Goal: Task Accomplishment & Management: Use online tool/utility

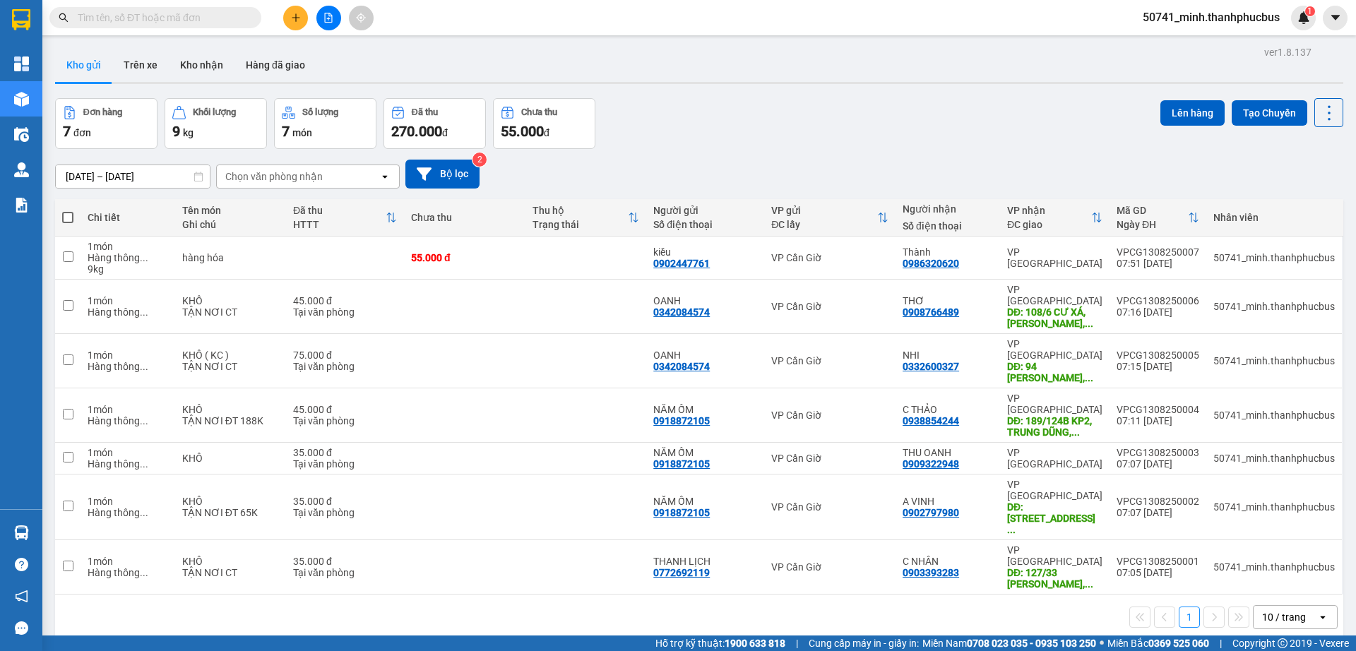
click at [71, 218] on span at bounding box center [67, 217] width 11 height 11
click at [68, 211] on input "checkbox" at bounding box center [68, 211] width 0 height 0
checkbox input "true"
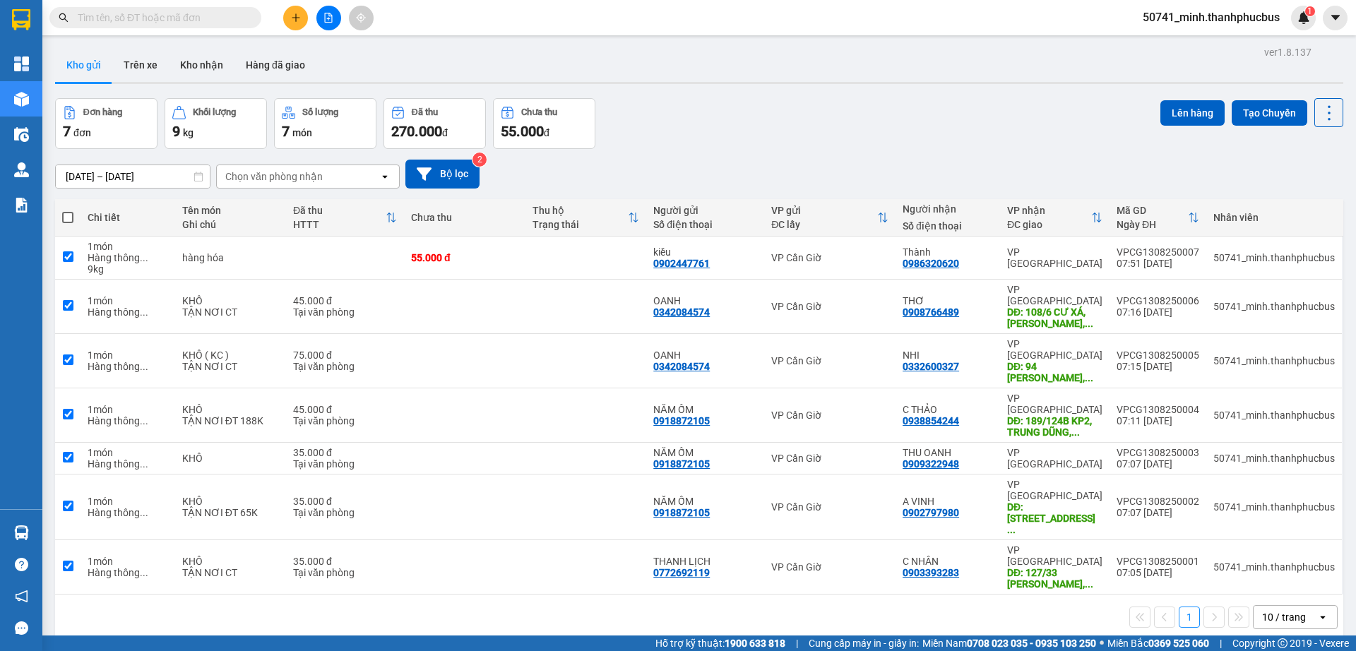
checkbox input "true"
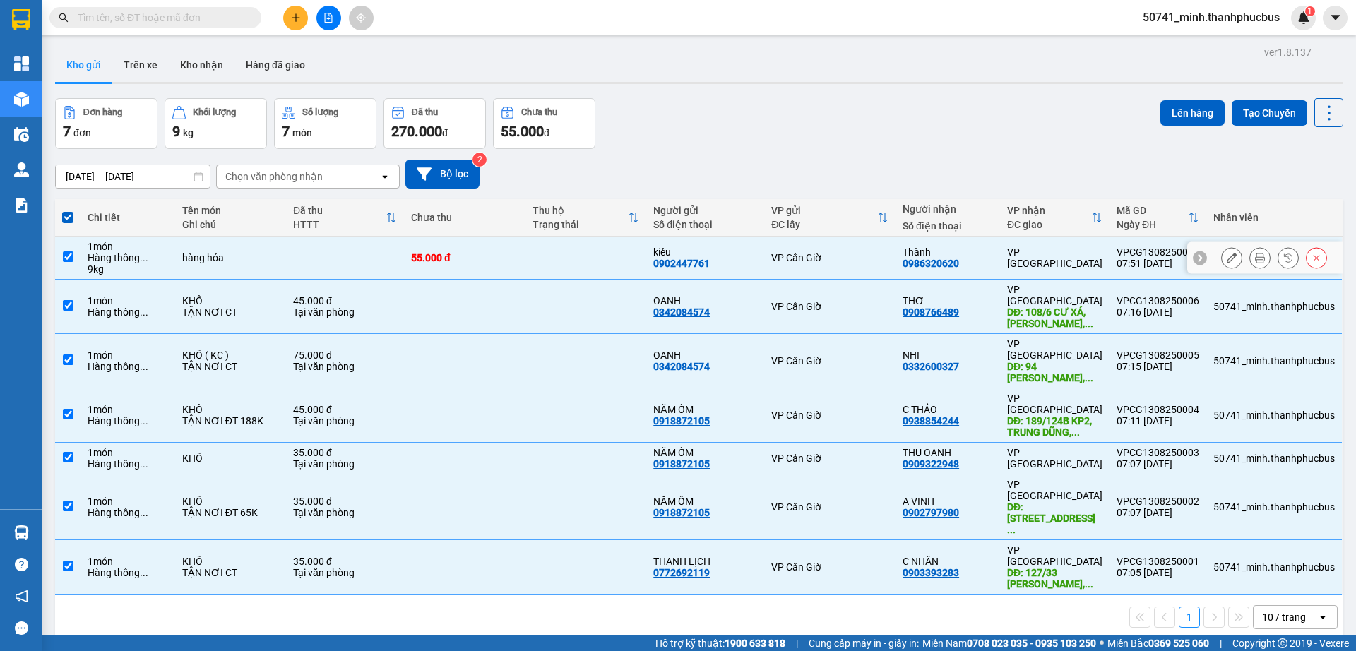
click at [68, 260] on input "checkbox" at bounding box center [68, 256] width 11 height 11
checkbox input "false"
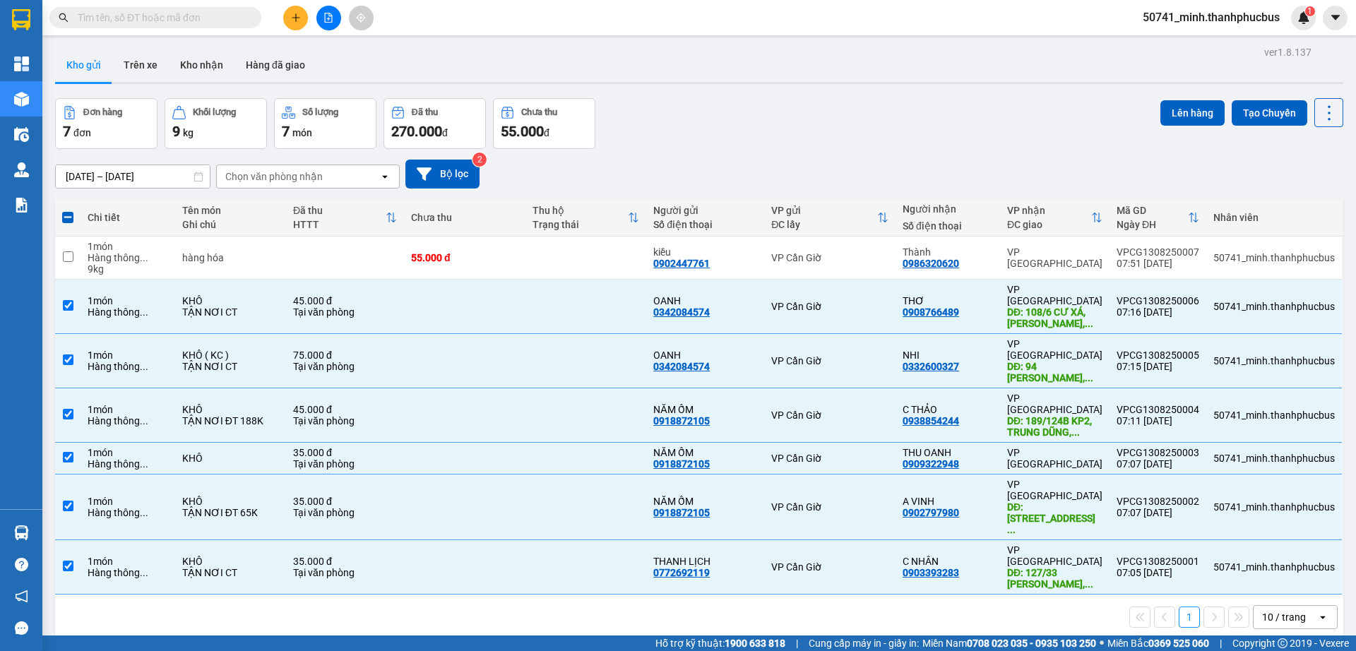
click at [1175, 109] on button "Lên hàng" at bounding box center [1193, 112] width 64 height 25
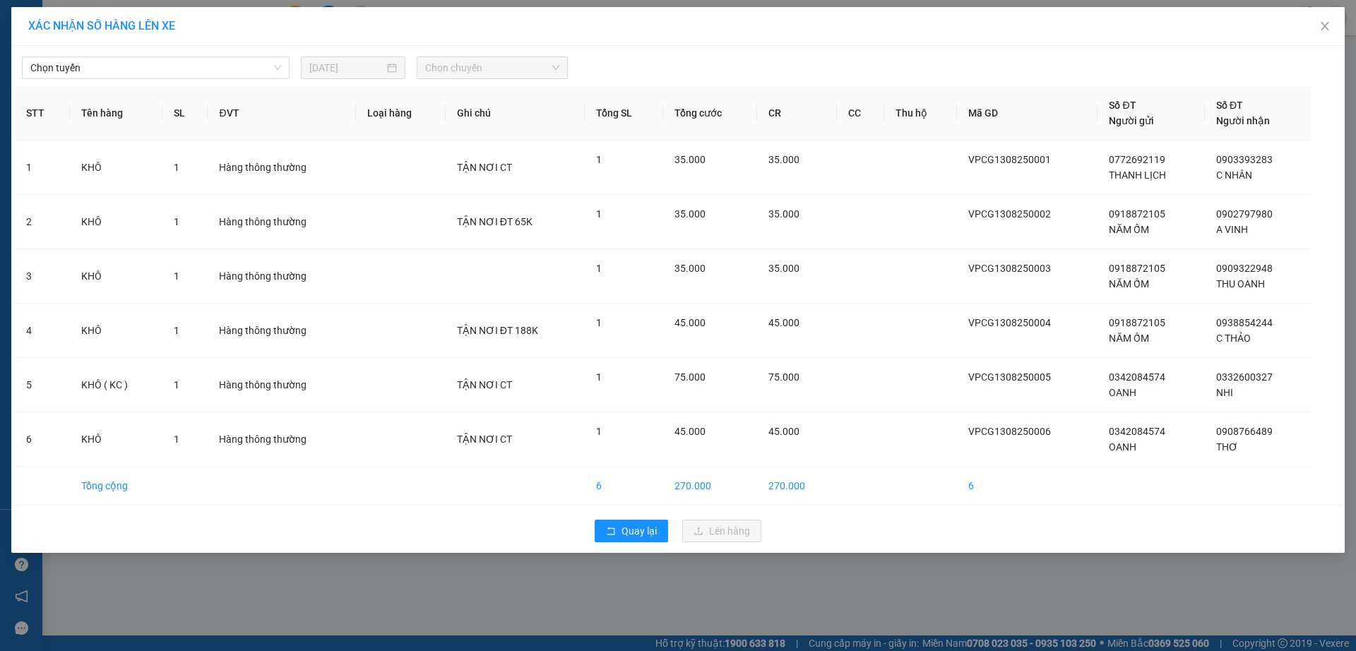
click at [202, 71] on span "Chọn tuyến" at bounding box center [155, 67] width 251 height 21
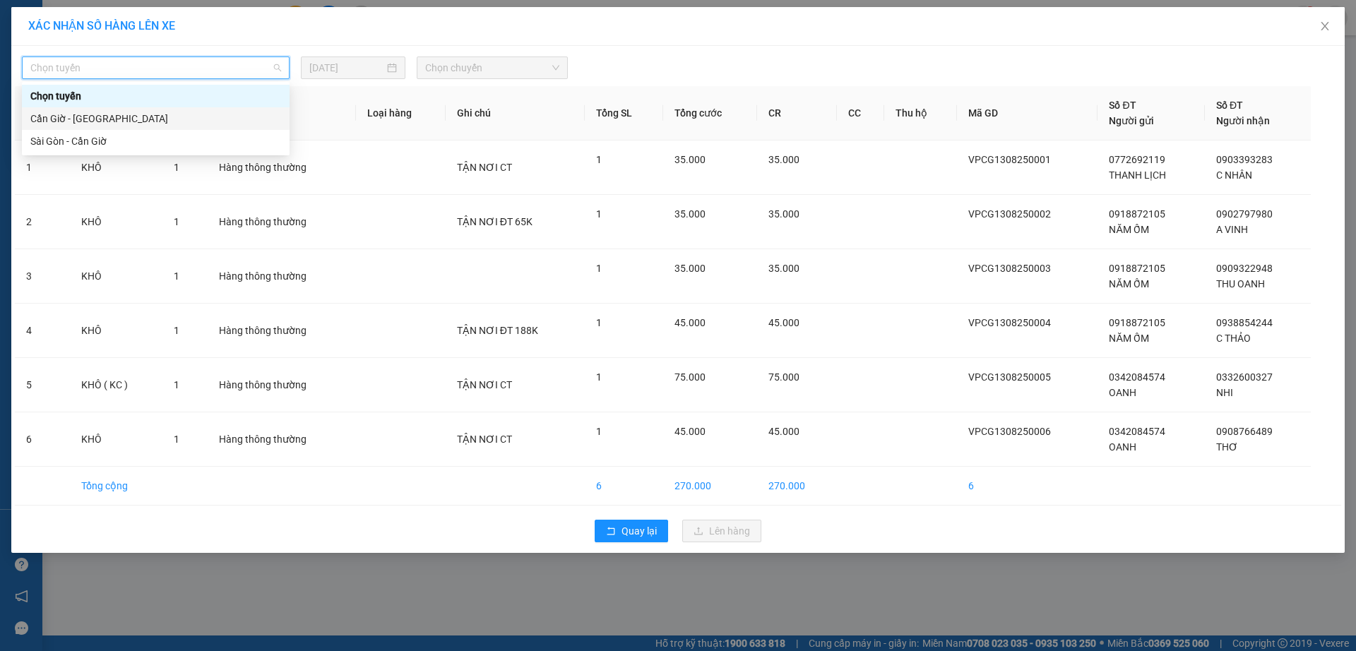
click at [96, 123] on div "Cần Giờ - [GEOGRAPHIC_DATA]" at bounding box center [155, 119] width 251 height 16
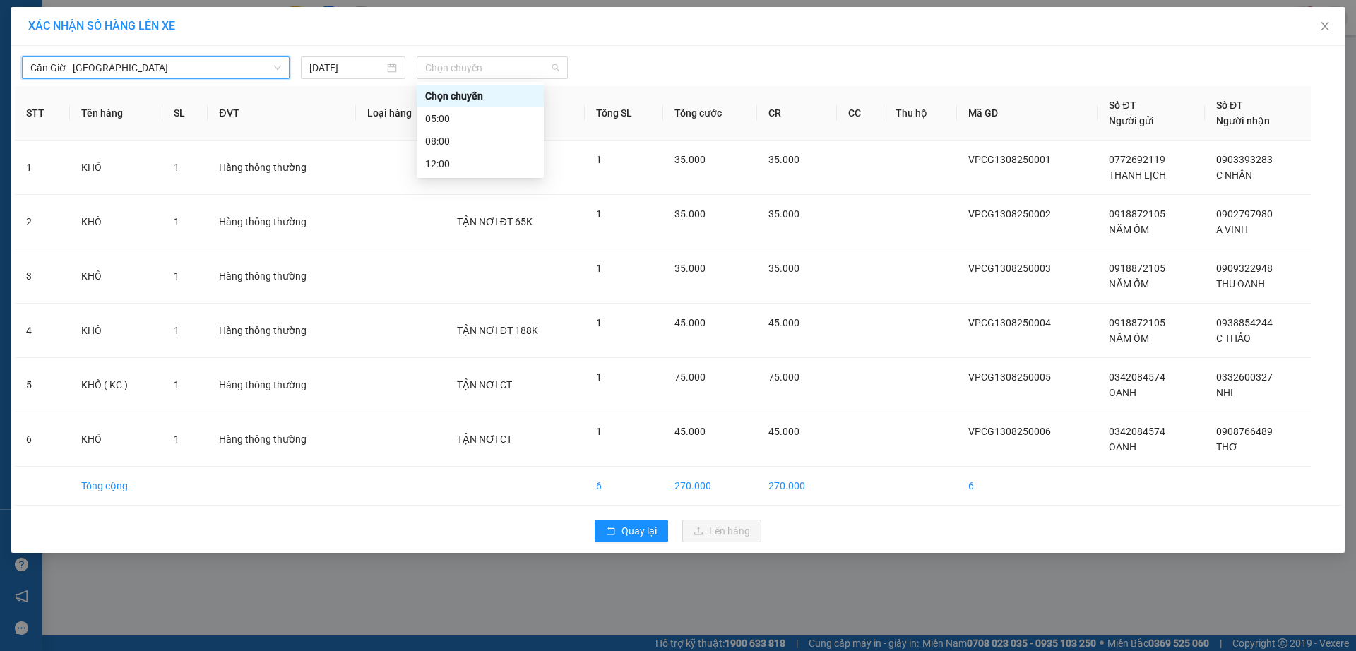
click at [504, 73] on span "Chọn chuyến" at bounding box center [492, 67] width 134 height 21
click at [441, 142] on div "08:00" at bounding box center [480, 142] width 110 height 16
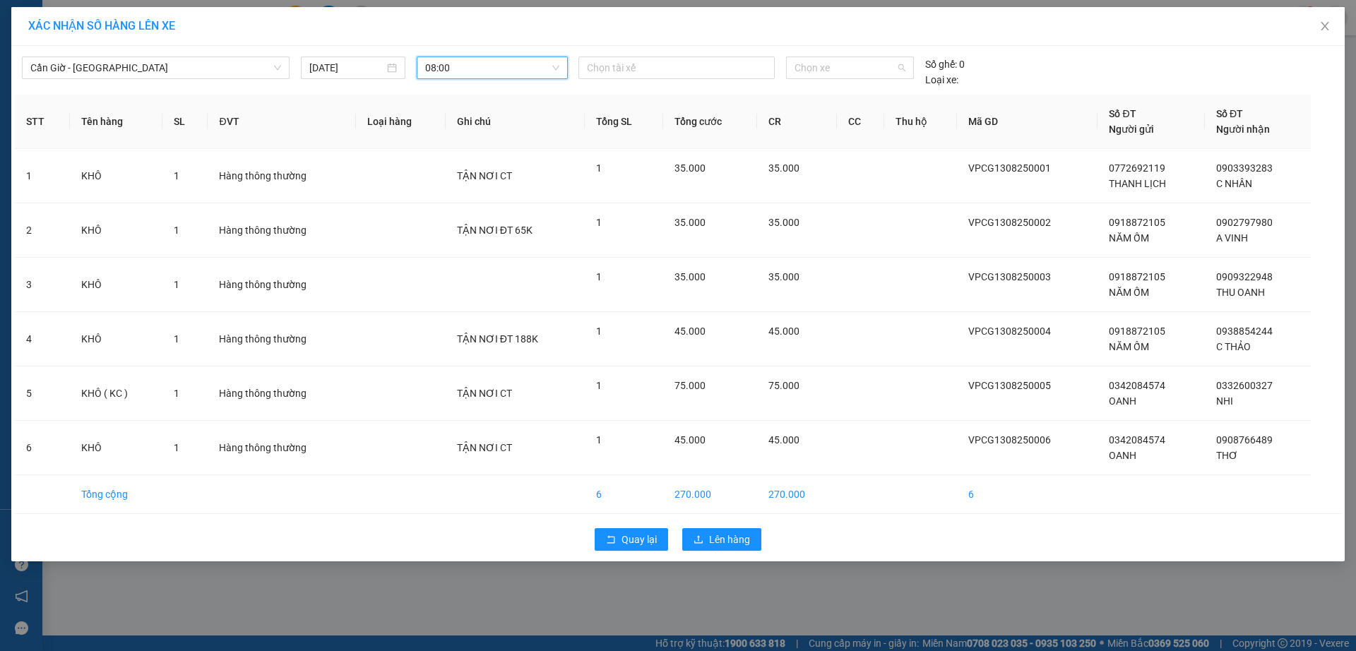
click at [839, 76] on span "Chọn xe" at bounding box center [850, 67] width 110 height 21
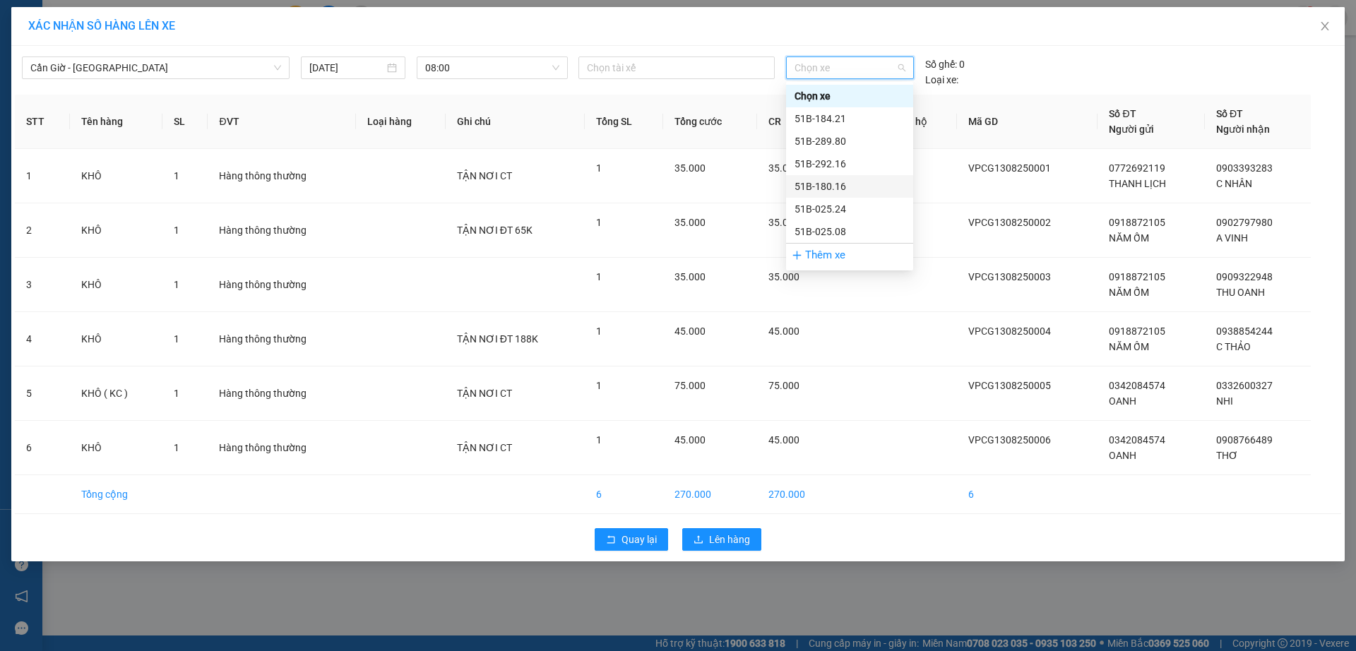
click at [826, 187] on div "51B-180.16" at bounding box center [850, 187] width 110 height 16
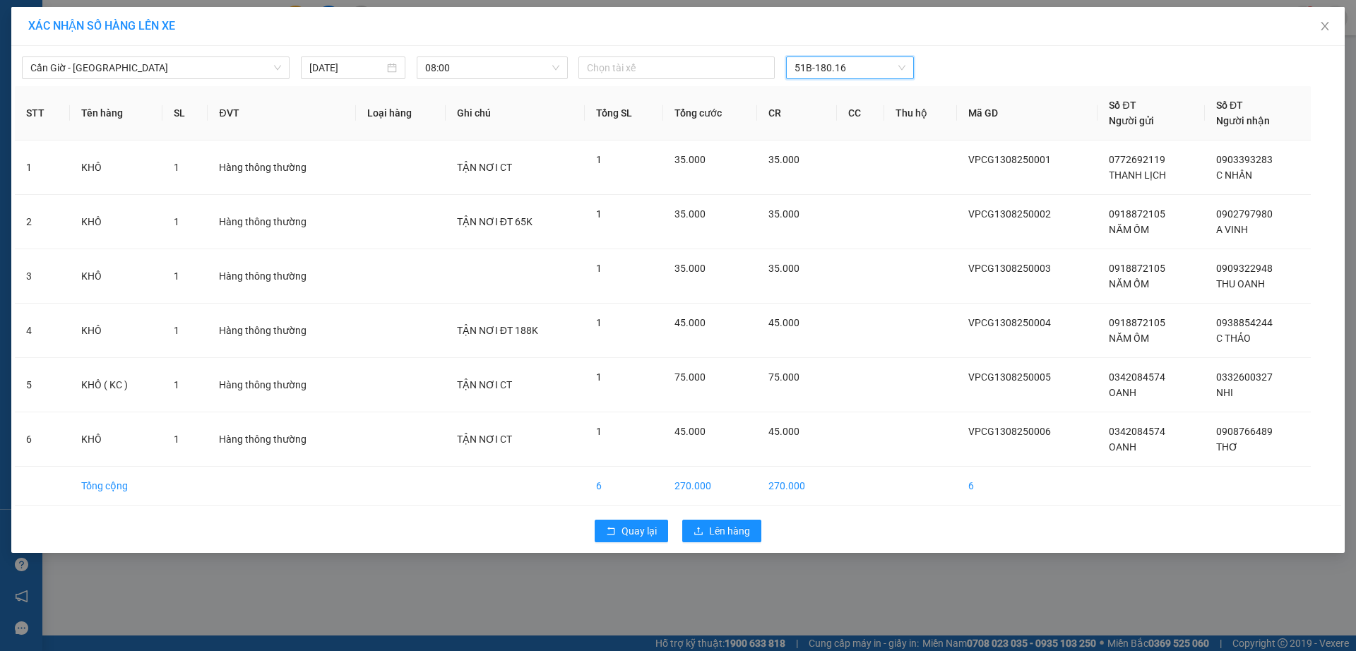
click at [641, 75] on div at bounding box center [676, 67] width 189 height 17
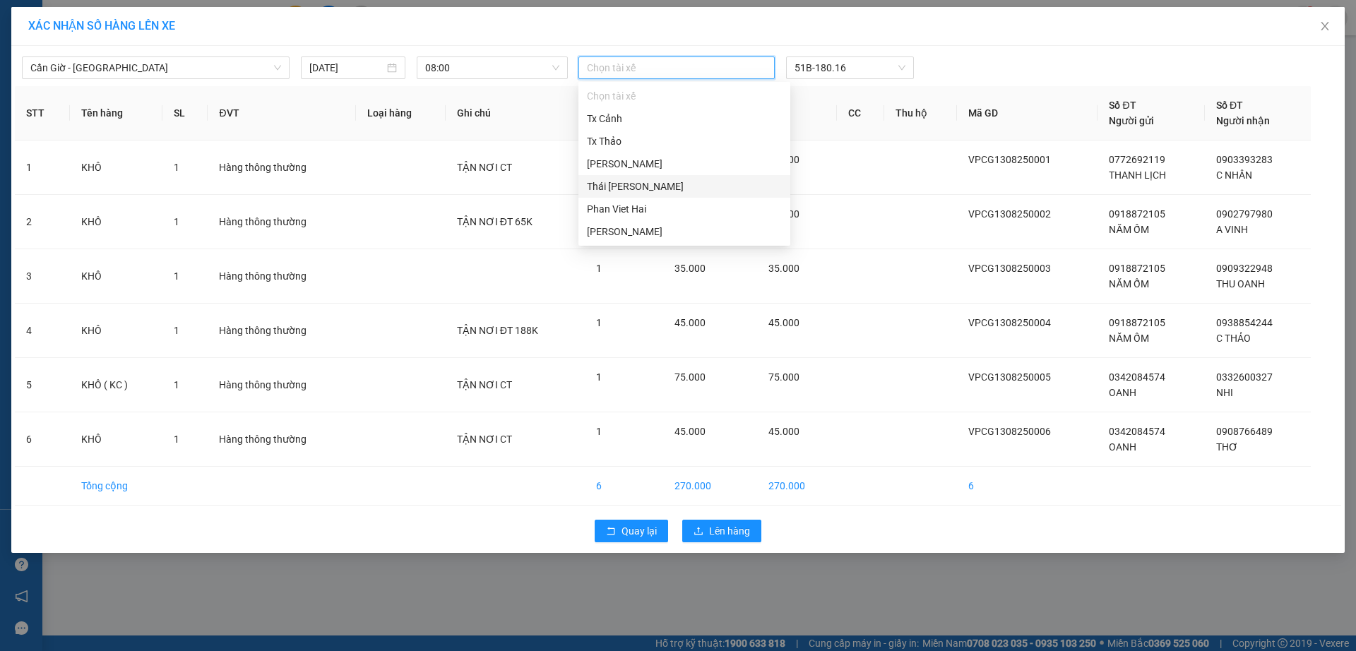
click at [634, 189] on div "Thái [PERSON_NAME]" at bounding box center [684, 187] width 195 height 16
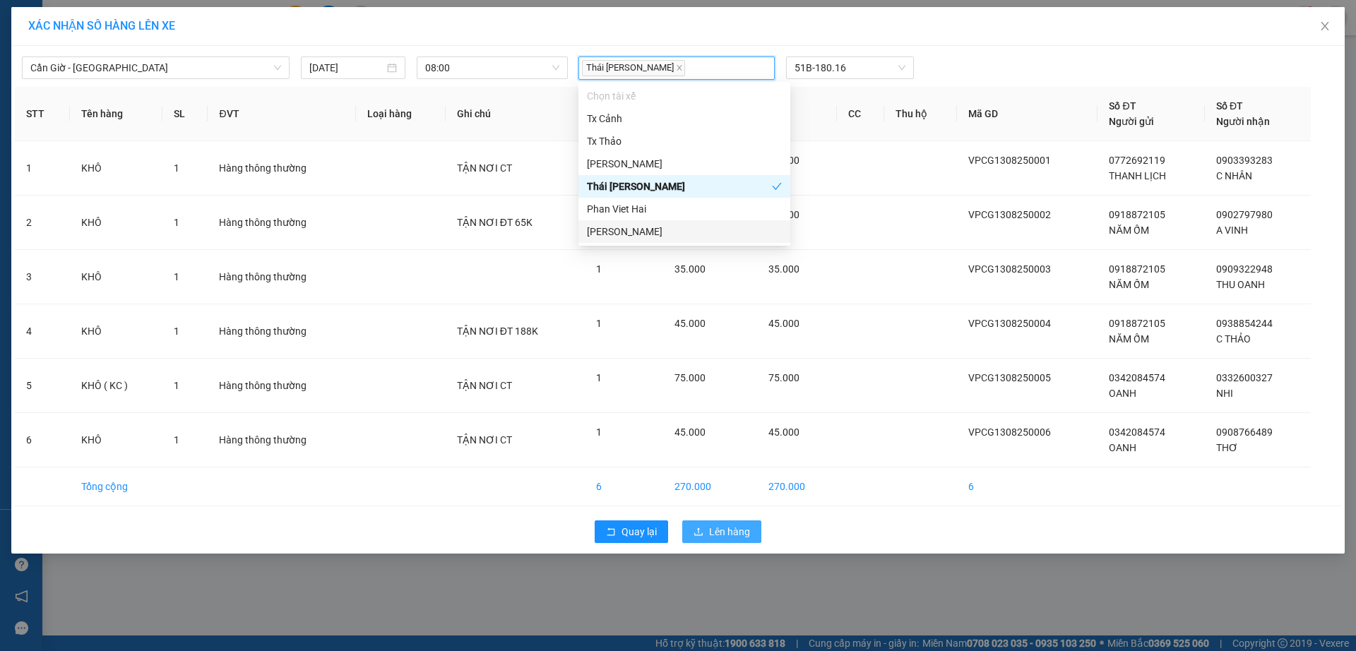
click at [726, 534] on span "Lên hàng" at bounding box center [729, 532] width 41 height 16
